Goal: Information Seeking & Learning: Learn about a topic

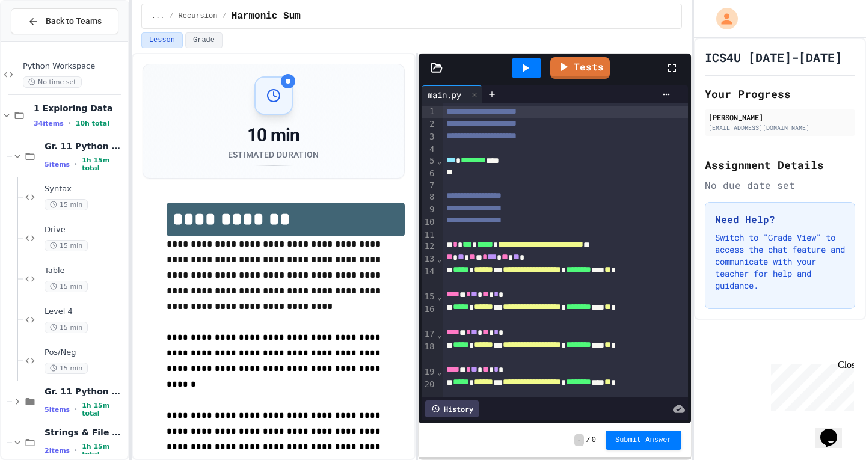
scroll to position [64, 0]
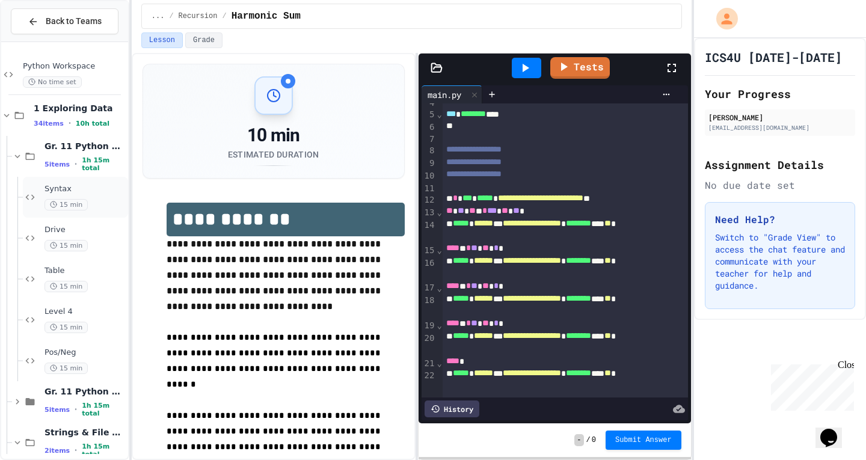
click at [93, 192] on span "Syntax" at bounding box center [84, 189] width 81 height 10
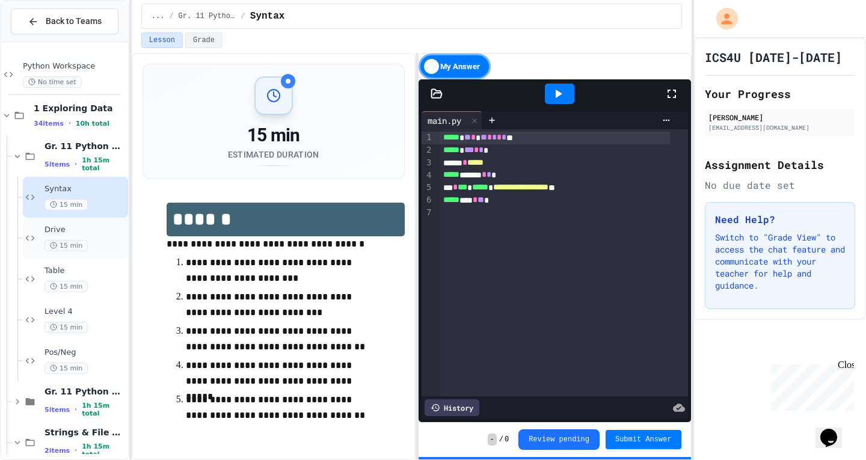
click at [100, 242] on div "15 min" at bounding box center [84, 245] width 81 height 11
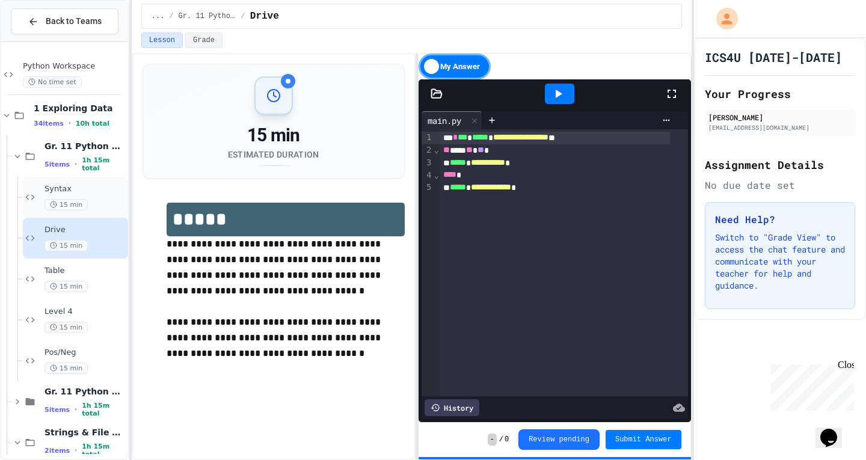
click at [90, 191] on span "Syntax" at bounding box center [84, 189] width 81 height 10
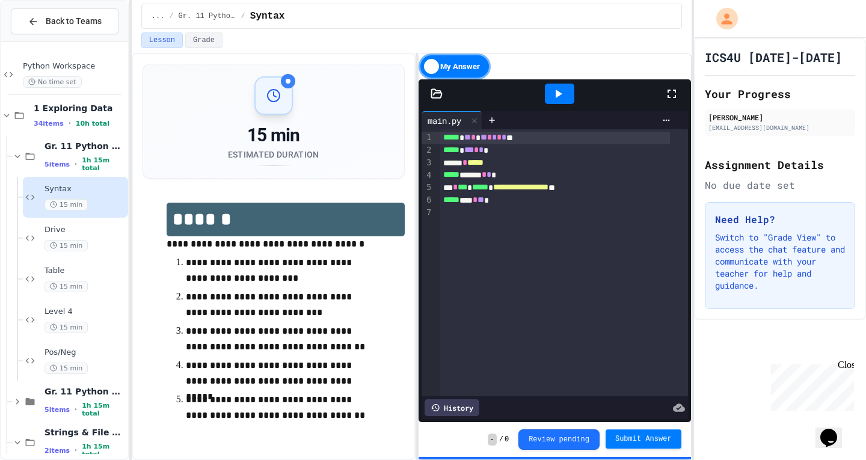
click at [640, 439] on span "Submit Answer" at bounding box center [643, 439] width 57 height 10
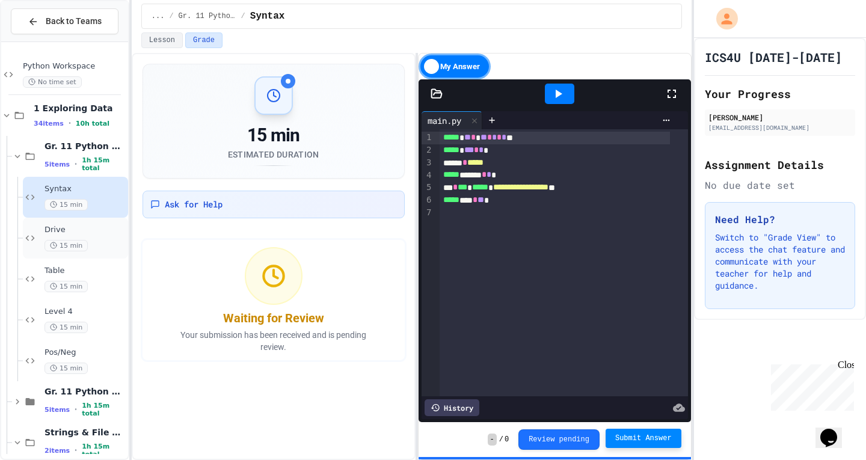
click at [89, 240] on div "15 min" at bounding box center [84, 245] width 81 height 11
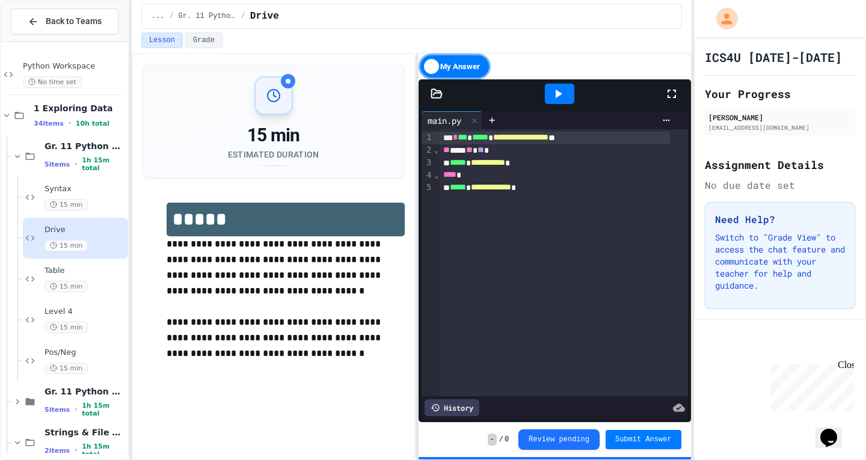
click at [649, 439] on span "Submit Answer" at bounding box center [643, 440] width 57 height 10
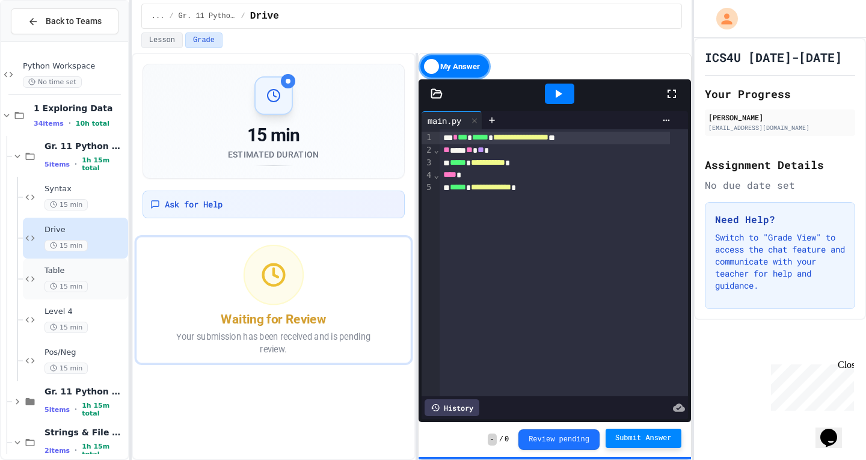
click at [107, 295] on div "Table 15 min" at bounding box center [75, 278] width 105 height 41
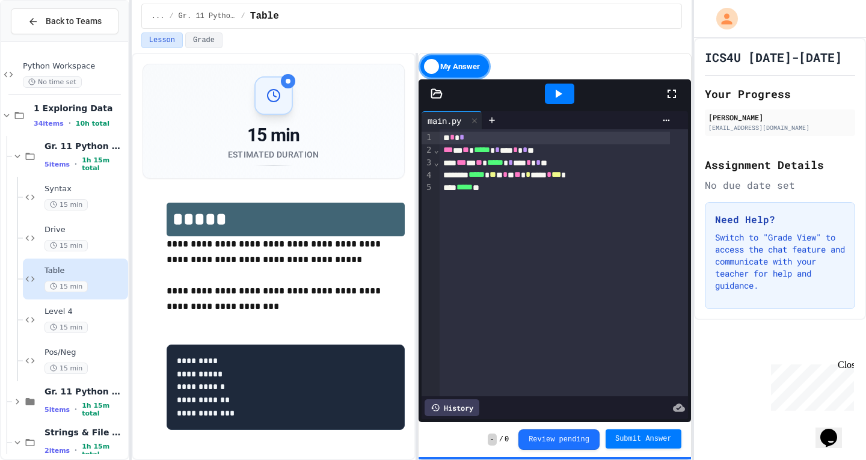
click at [628, 438] on span "Submit Answer" at bounding box center [643, 439] width 57 height 10
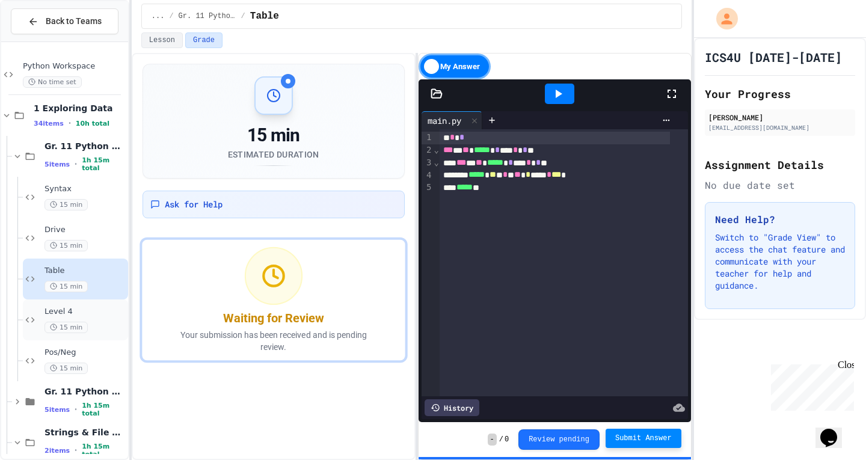
click at [87, 311] on span "Level 4" at bounding box center [84, 312] width 81 height 10
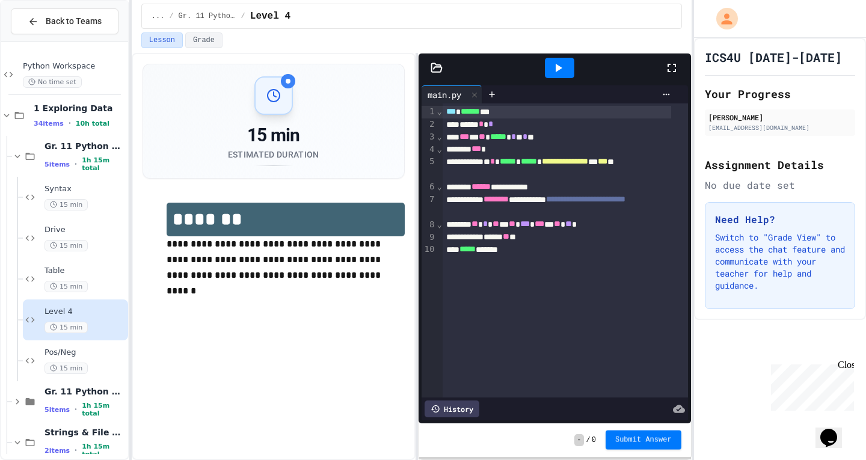
click at [634, 435] on button "Submit Answer" at bounding box center [643, 439] width 76 height 19
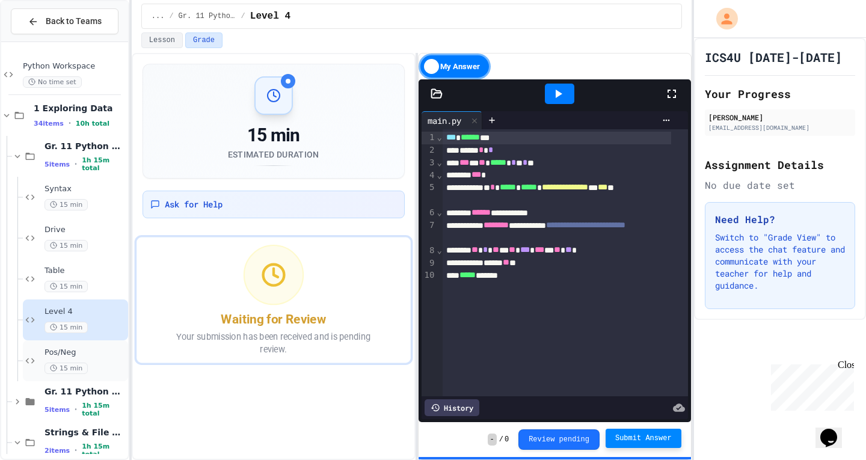
click at [96, 373] on div "15 min" at bounding box center [84, 367] width 81 height 11
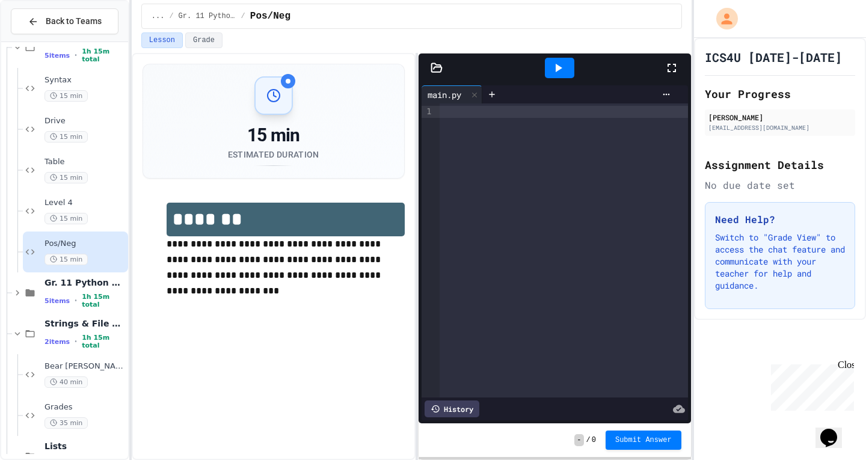
scroll to position [108, 0]
click at [93, 289] on span "Gr. 11 Python Review 2" at bounding box center [84, 283] width 81 height 11
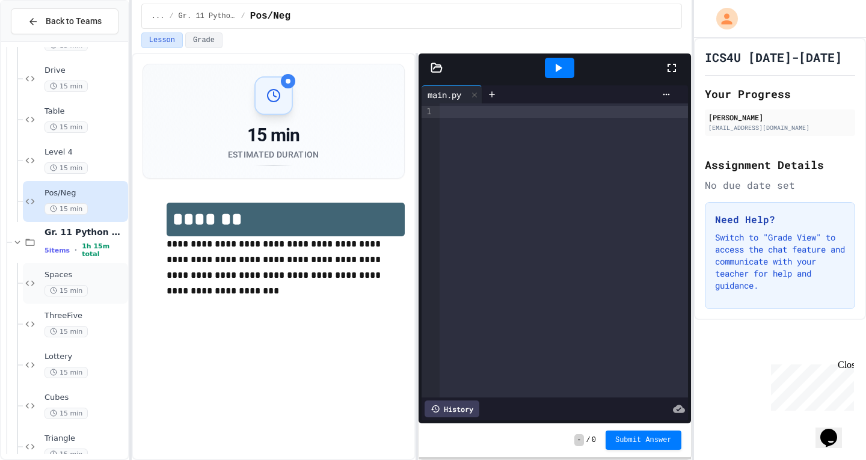
click at [85, 293] on div "15 min" at bounding box center [84, 290] width 81 height 11
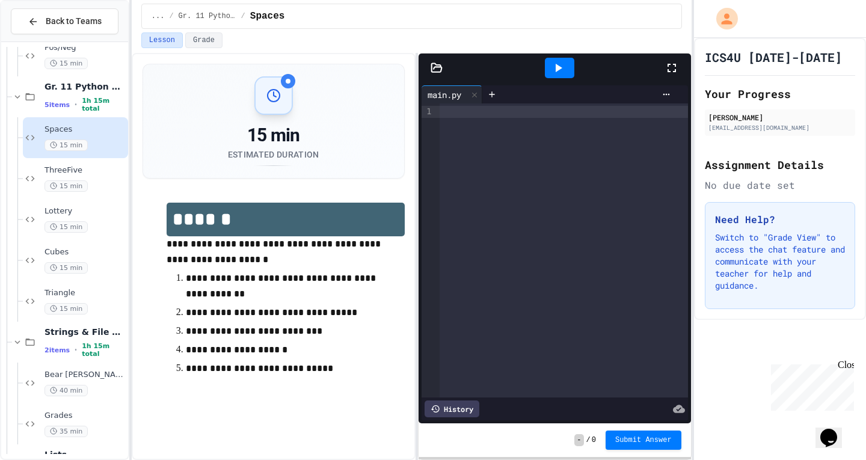
scroll to position [304, 0]
click at [19, 96] on icon at bounding box center [17, 97] width 11 height 11
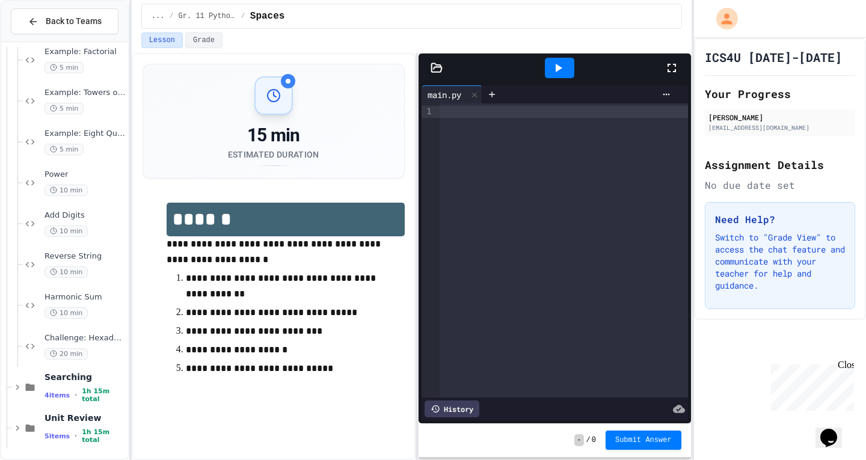
scroll to position [834, 0]
click at [85, 426] on div "Unit Review 5 items • 1h 15m total" at bounding box center [84, 427] width 81 height 32
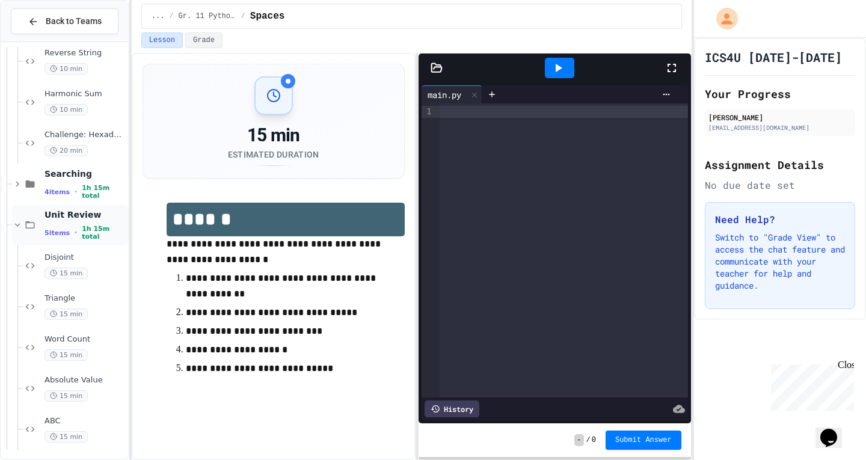
scroll to position [1038, 0]
click at [99, 252] on span "Disjoint" at bounding box center [84, 254] width 81 height 10
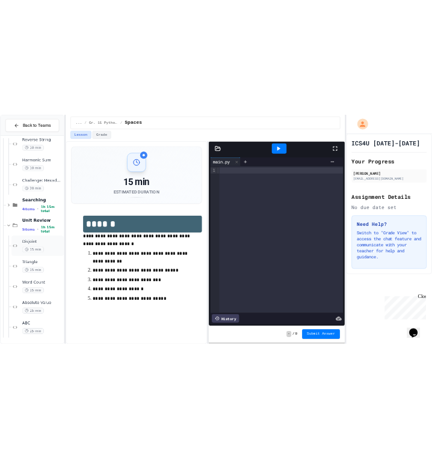
scroll to position [1024, 0]
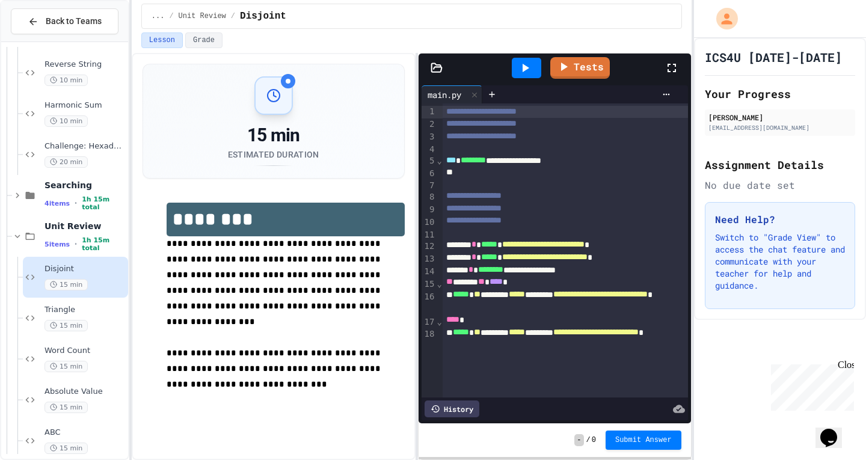
click at [576, 87] on div at bounding box center [579, 94] width 194 height 18
click at [574, 69] on link "Tests" at bounding box center [580, 66] width 54 height 23
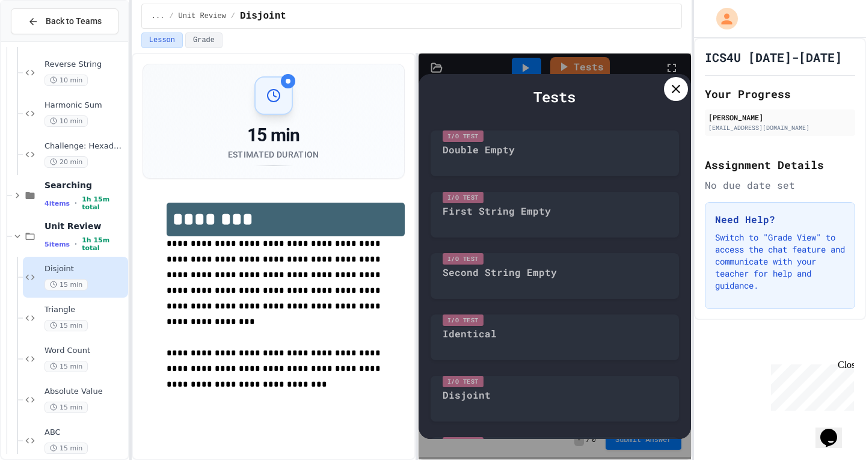
click at [674, 92] on icon at bounding box center [675, 89] width 14 height 14
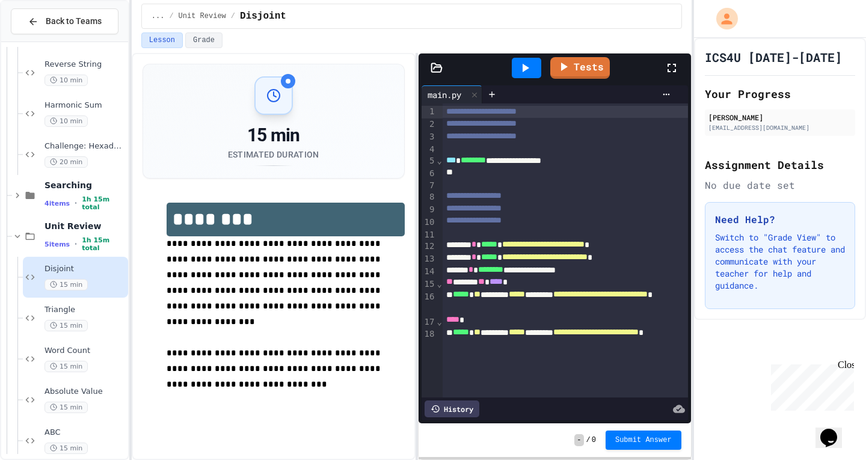
click at [674, 92] on div "main.py" at bounding box center [554, 94] width 266 height 18
click at [570, 61] on icon at bounding box center [564, 65] width 14 height 15
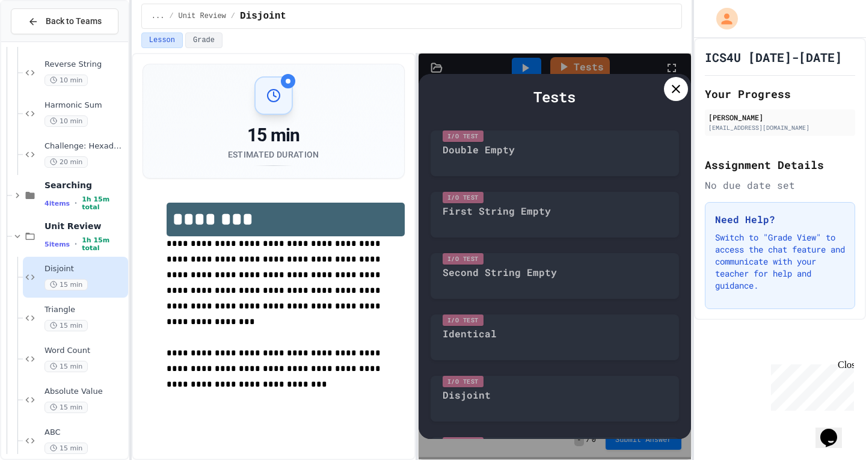
click at [673, 92] on icon at bounding box center [675, 89] width 14 height 14
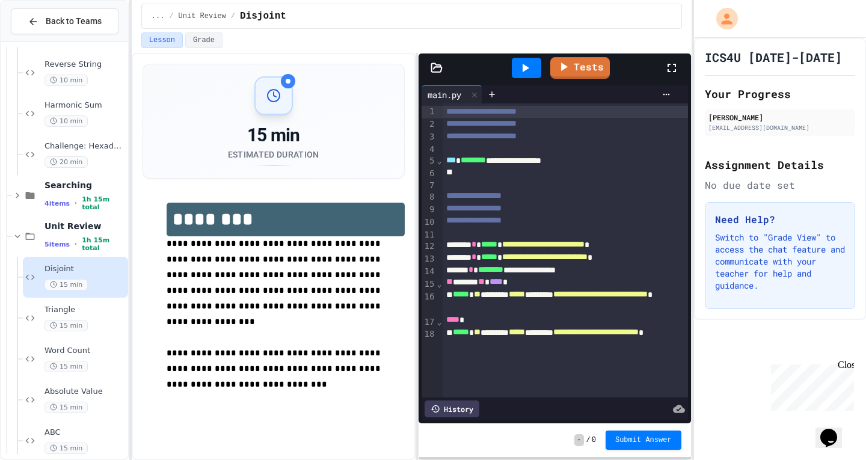
click at [531, 75] on icon at bounding box center [525, 68] width 14 height 14
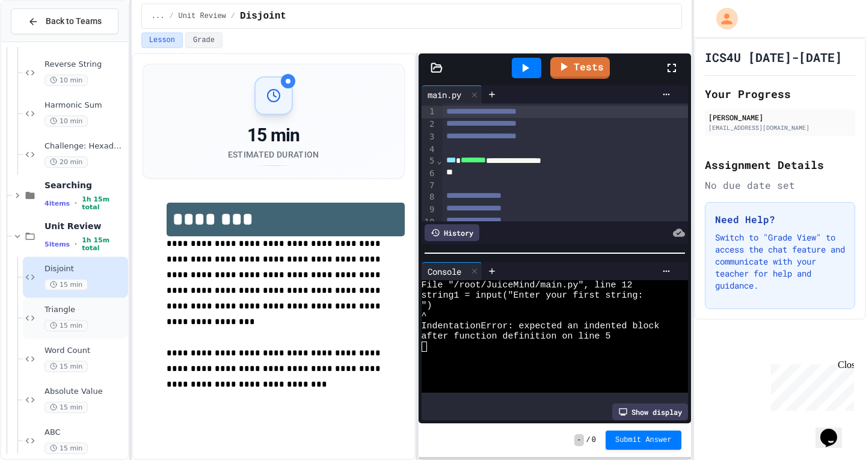
click at [78, 313] on span "Triangle" at bounding box center [84, 310] width 81 height 10
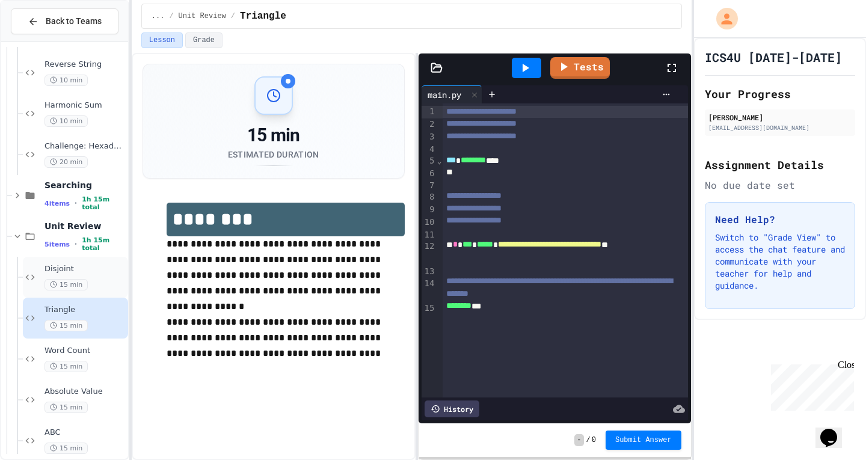
click at [94, 272] on span "Disjoint" at bounding box center [84, 269] width 81 height 10
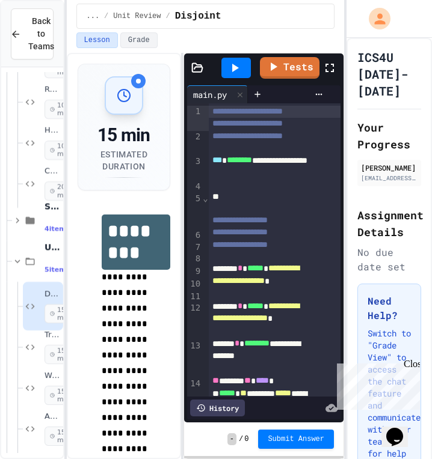
click at [183, 287] on div "**********" at bounding box center [206, 256] width 278 height 406
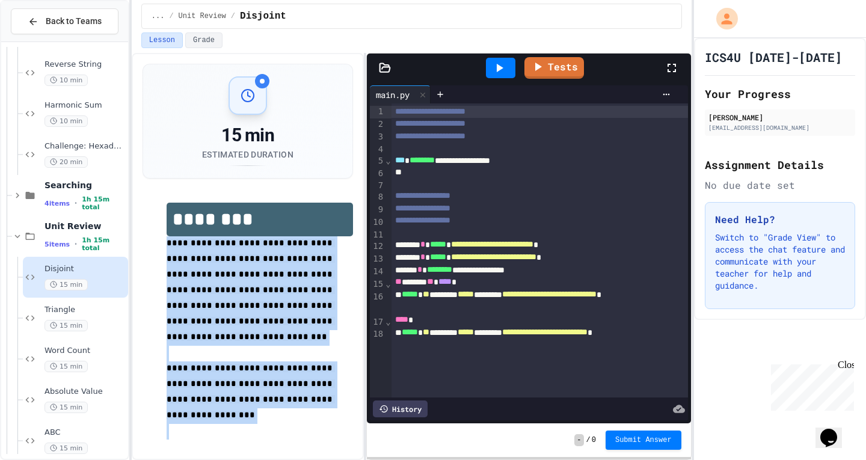
drag, startPoint x: 168, startPoint y: 239, endPoint x: 338, endPoint y: 426, distance: 252.3
click at [338, 426] on div "**********" at bounding box center [247, 321] width 210 height 261
click at [306, 441] on div "**********" at bounding box center [248, 256] width 232 height 407
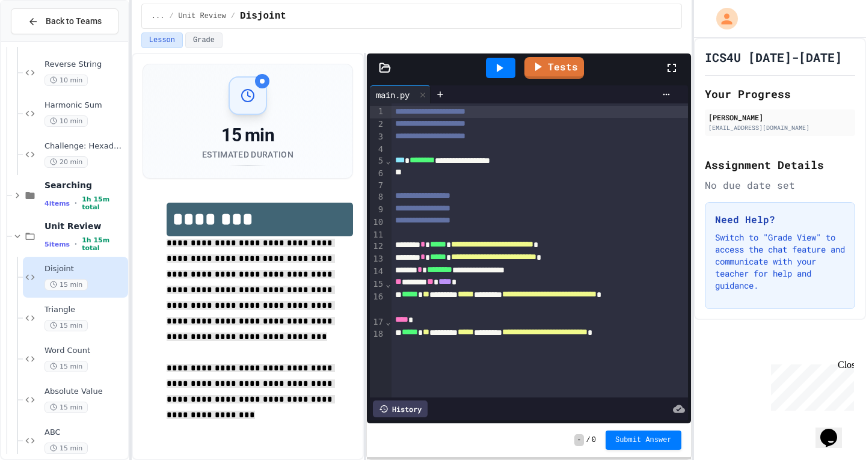
click at [348, 421] on div "**********" at bounding box center [247, 321] width 210 height 261
